Goal: Find contact information: Find contact information

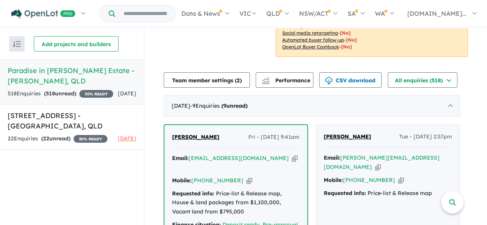
scroll to position [193, 0]
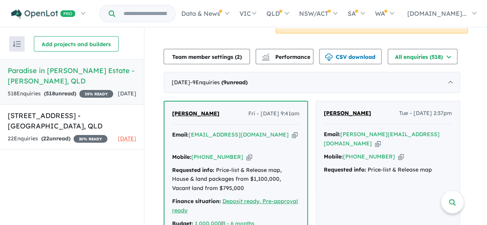
click at [292, 134] on icon "button" at bounding box center [295, 135] width 6 height 8
click at [247, 153] on icon "button" at bounding box center [250, 157] width 6 height 8
drag, startPoint x: 221, startPoint y: 112, endPoint x: 175, endPoint y: 117, distance: 46.5
click at [175, 117] on div "Nastasja Santos Fri - 22/08/2025, 9:41am" at bounding box center [236, 116] width 128 height 15
copy span "[PERSON_NAME]"
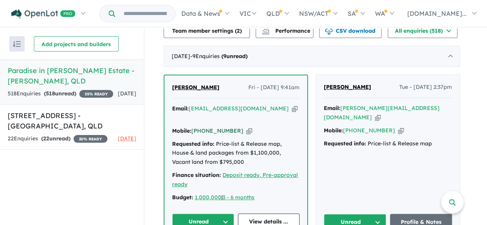
scroll to position [231, 0]
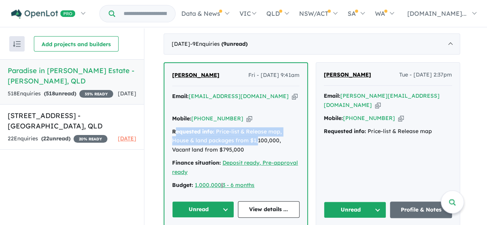
drag, startPoint x: 176, startPoint y: 118, endPoint x: 242, endPoint y: 131, distance: 66.8
click at [242, 131] on div "Requested info: Price-list & Release map, House & land packages from $1,100,000…" at bounding box center [236, 141] width 128 height 27
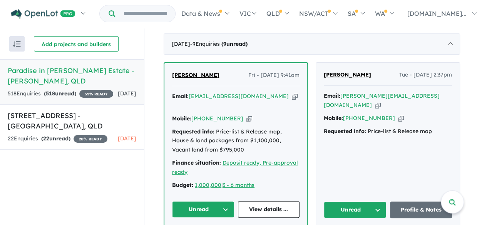
click at [250, 136] on div "Requested info: Price-list & Release map, House & land packages from $1,100,000…" at bounding box center [236, 141] width 128 height 27
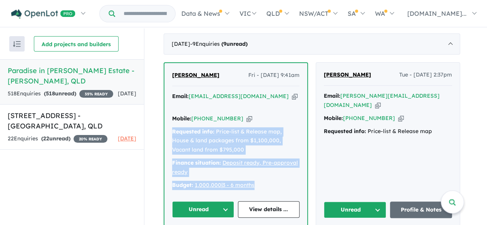
drag, startPoint x: 175, startPoint y: 121, endPoint x: 275, endPoint y: 176, distance: 114.8
click at [275, 176] on div "Email: nastasja_tomas@yahoo.com Copied! Mobile: +61 466 397 712 Copied! Request…" at bounding box center [236, 143] width 128 height 102
copy div "Requested info: Price-list & Release map, House & land packages from $1,100,000…"
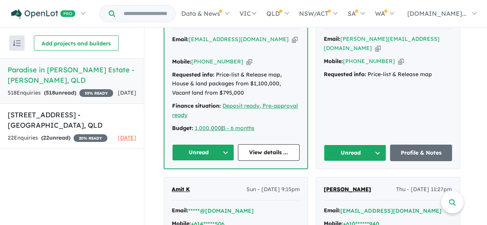
scroll to position [231, 0]
